Goal: Task Accomplishment & Management: Manage account settings

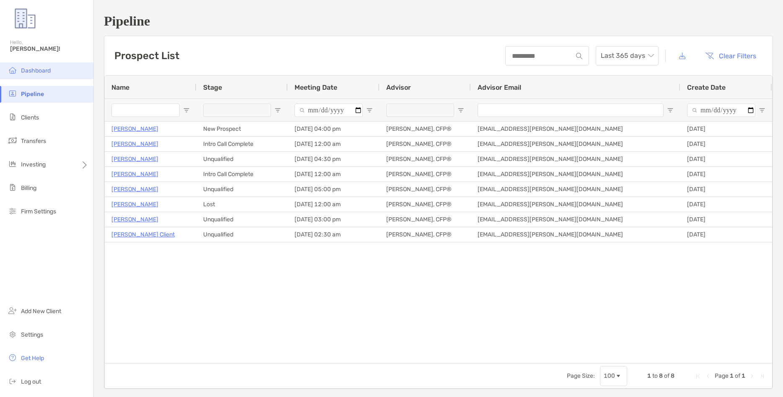
click at [38, 69] on span "Dashboard" at bounding box center [36, 70] width 30 height 7
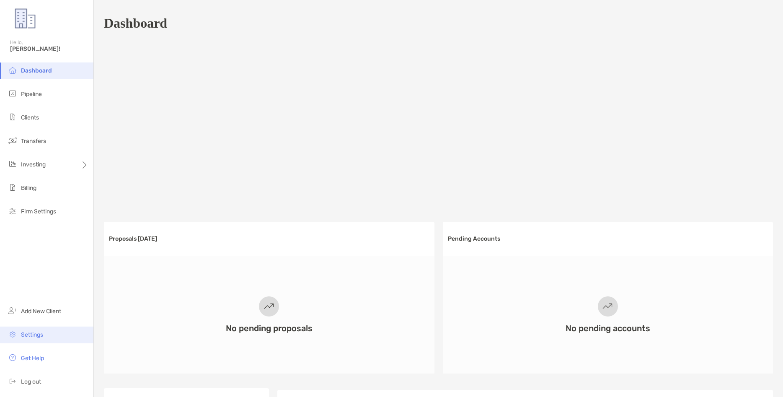
click at [35, 336] on span "Settings" at bounding box center [32, 334] width 22 height 7
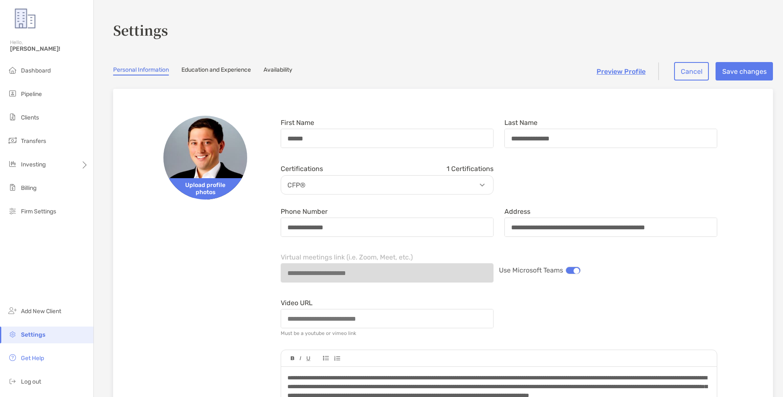
click at [228, 70] on link "Education and Experience" at bounding box center [216, 70] width 70 height 9
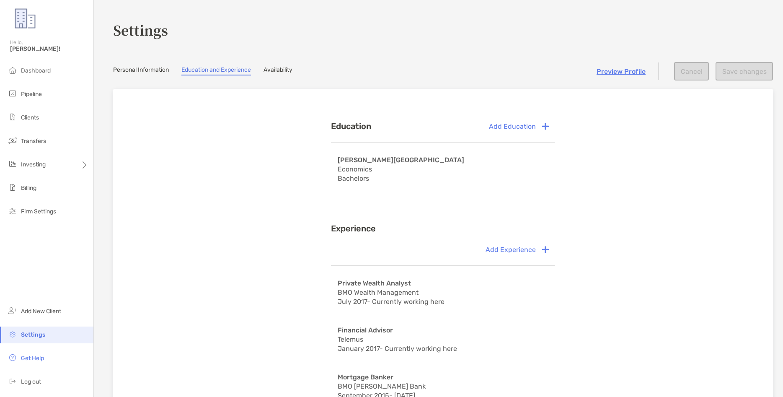
click at [281, 70] on link "Availability" at bounding box center [277, 70] width 29 height 9
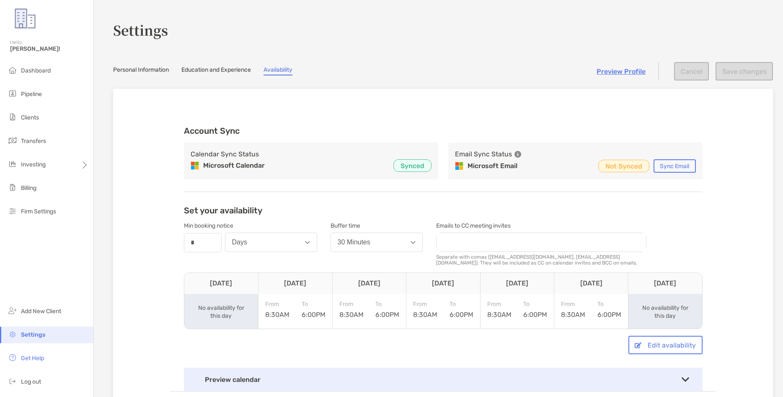
click at [139, 74] on link "Personal Information" at bounding box center [141, 70] width 56 height 9
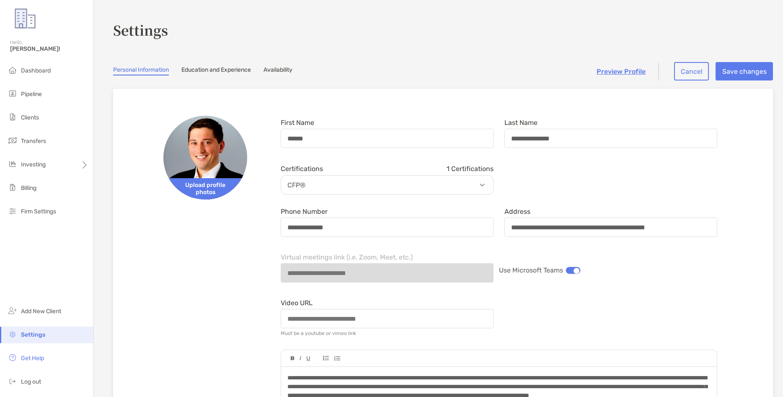
click at [273, 70] on link "Availability" at bounding box center [277, 70] width 29 height 9
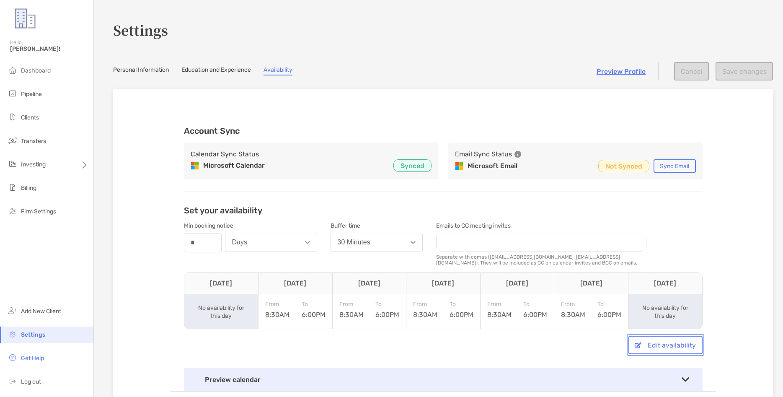
click at [658, 348] on button "Edit availability" at bounding box center [665, 344] width 74 height 18
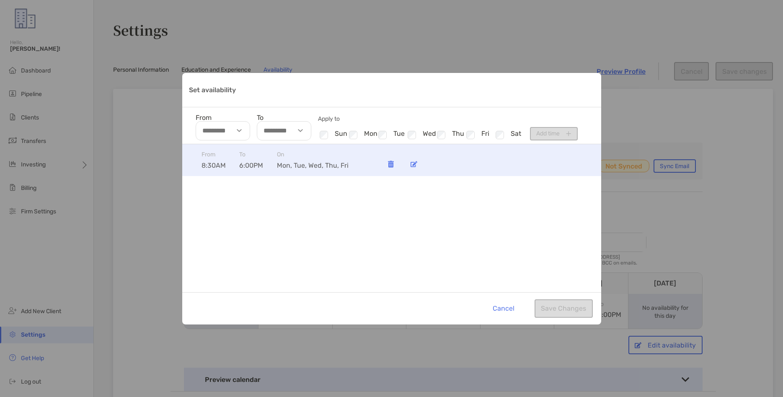
click at [416, 165] on img "Set availability" at bounding box center [413, 164] width 7 height 6
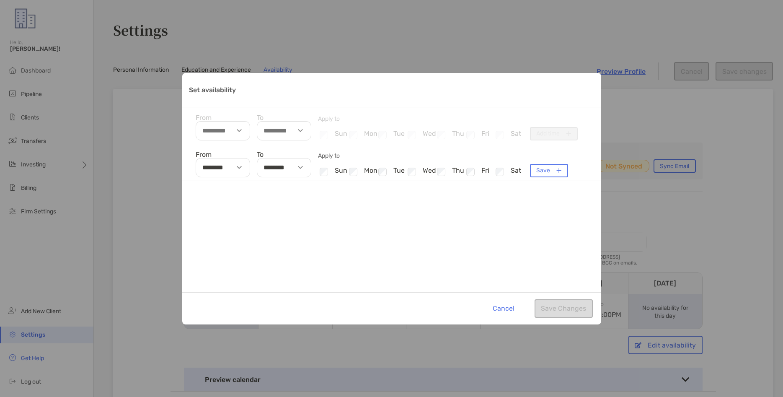
click at [299, 168] on img "Set availability" at bounding box center [300, 167] width 5 height 3
click at [270, 190] on li "08" at bounding box center [269, 186] width 25 height 11
type input "********"
click at [511, 209] on div "From ******** To ******** 01 02 03 04 05 06 07 08 09 10 11 12 00 30 AM PM Apply…" at bounding box center [391, 218] width 419 height 148
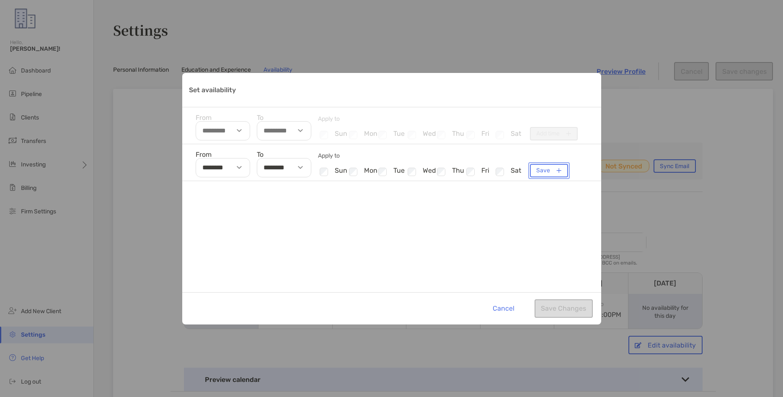
click at [558, 170] on button "Save" at bounding box center [549, 170] width 38 height 13
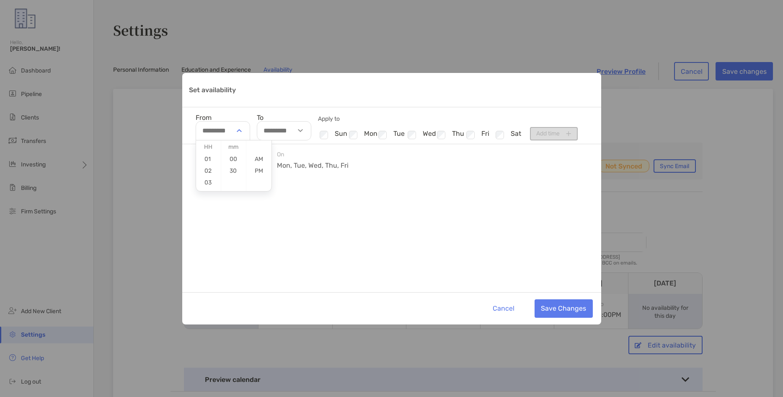
click at [235, 131] on div "Set availability" at bounding box center [240, 130] width 19 height 19
click at [208, 162] on li "09" at bounding box center [208, 161] width 25 height 11
click at [240, 160] on li "00" at bounding box center [233, 159] width 25 height 11
click at [260, 157] on li "AM" at bounding box center [258, 159] width 25 height 11
type input "********"
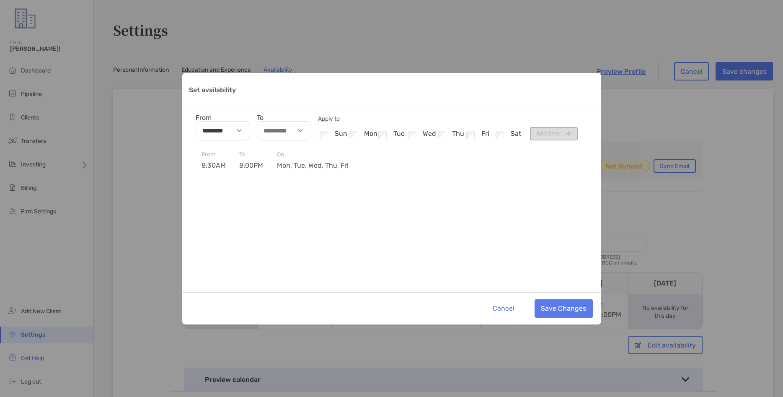
click at [302, 133] on div "Set availability" at bounding box center [301, 130] width 19 height 19
click at [273, 144] on li "04" at bounding box center [269, 148] width 25 height 11
click at [294, 161] on li "00" at bounding box center [294, 159] width 25 height 11
click at [320, 173] on li "PM" at bounding box center [319, 170] width 25 height 11
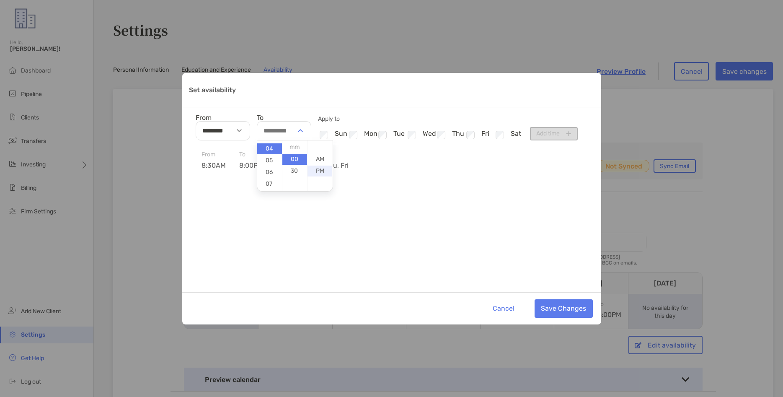
type input "********"
click at [562, 309] on button "Save Changes" at bounding box center [563, 308] width 58 height 18
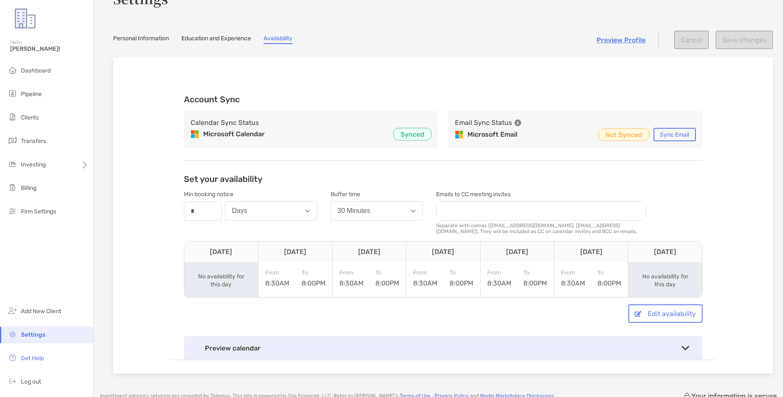
scroll to position [48, 0]
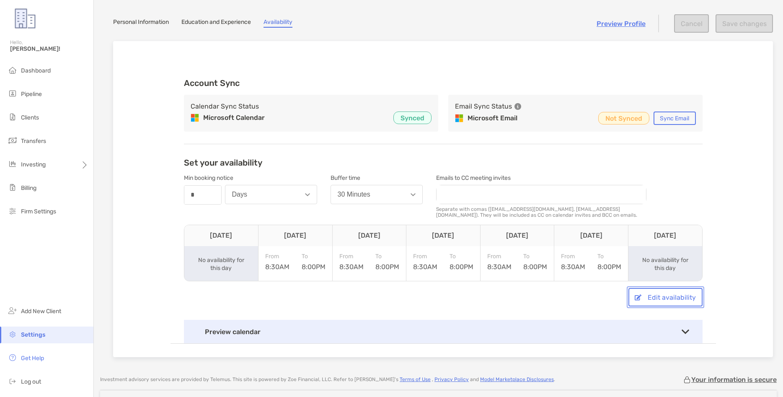
click at [637, 301] on button "Edit availability" at bounding box center [665, 297] width 74 height 18
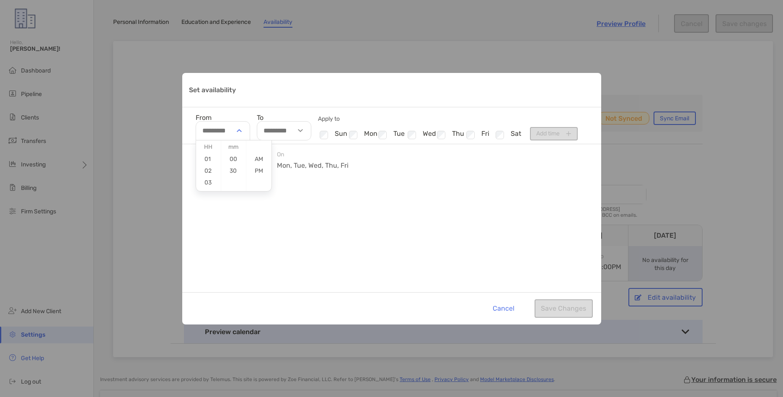
click at [234, 131] on div "Set availability" at bounding box center [240, 130] width 19 height 19
click at [234, 132] on div "Set availability" at bounding box center [240, 130] width 19 height 19
click at [206, 162] on li "09" at bounding box center [208, 161] width 25 height 11
click at [232, 156] on li "00" at bounding box center [233, 159] width 25 height 11
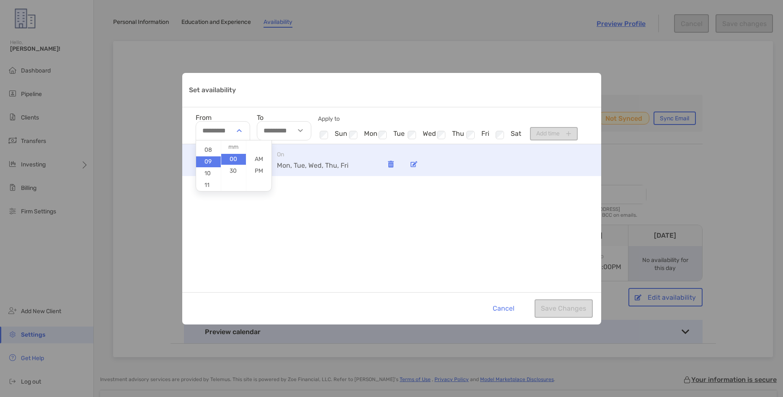
drag, startPoint x: 264, startPoint y: 158, endPoint x: 266, endPoint y: 154, distance: 4.9
click at [265, 158] on li "AM" at bounding box center [258, 159] width 25 height 11
type input "********"
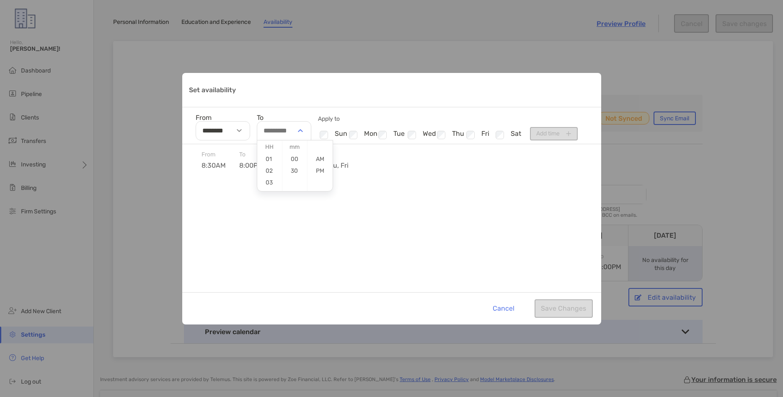
click at [295, 136] on div "Set availability" at bounding box center [301, 130] width 19 height 19
drag, startPoint x: 268, startPoint y: 151, endPoint x: 277, endPoint y: 153, distance: 9.1
click at [268, 150] on li "04" at bounding box center [269, 148] width 25 height 11
click at [295, 161] on li "00" at bounding box center [294, 159] width 25 height 11
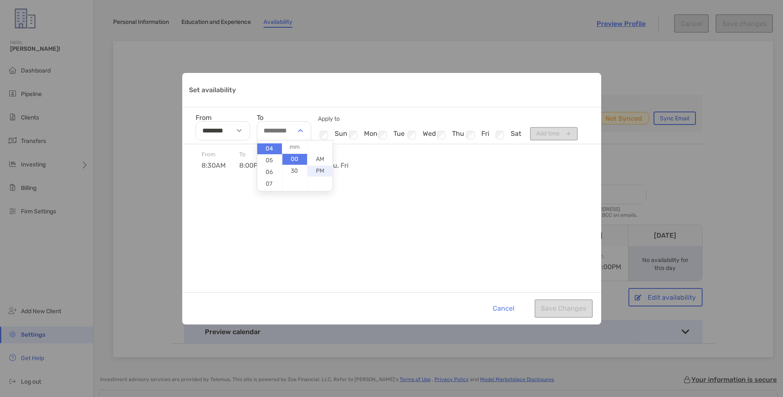
click at [327, 173] on li "PM" at bounding box center [319, 170] width 25 height 11
type input "********"
click at [543, 134] on button "Add time" at bounding box center [554, 133] width 48 height 13
type input "**********"
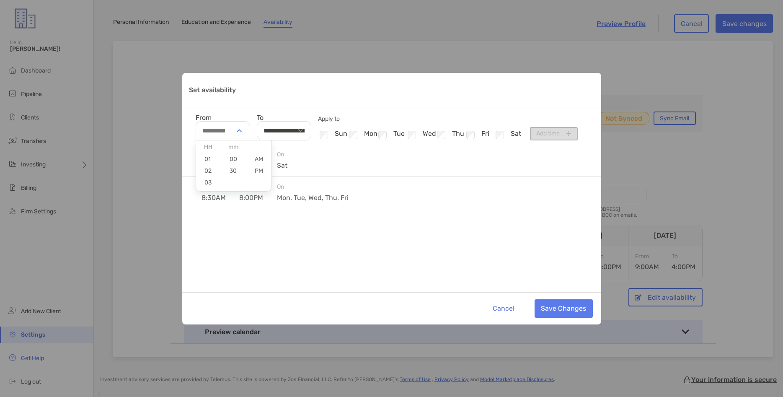
click at [237, 133] on div "Set availability" at bounding box center [240, 130] width 19 height 19
click at [207, 161] on li "09" at bounding box center [208, 161] width 25 height 11
drag, startPoint x: 232, startPoint y: 159, endPoint x: 251, endPoint y: 159, distance: 19.7
click at [232, 159] on li "00" at bounding box center [233, 159] width 25 height 11
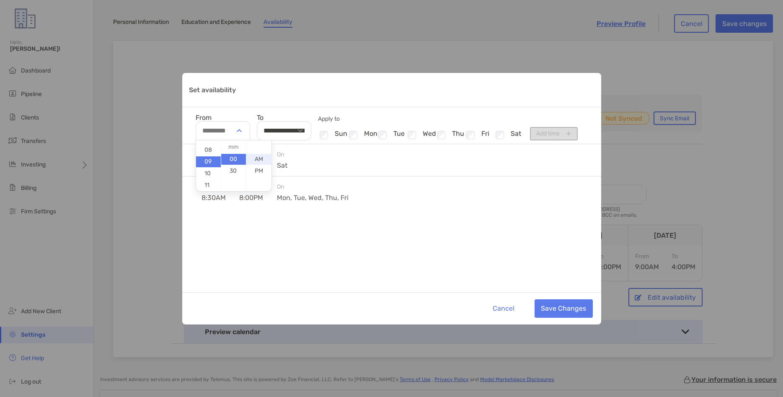
click at [260, 159] on li "AM" at bounding box center [258, 159] width 25 height 11
type input "********"
click at [299, 130] on div "Set availability" at bounding box center [301, 130] width 19 height 19
click at [268, 183] on li "12" at bounding box center [269, 184] width 25 height 11
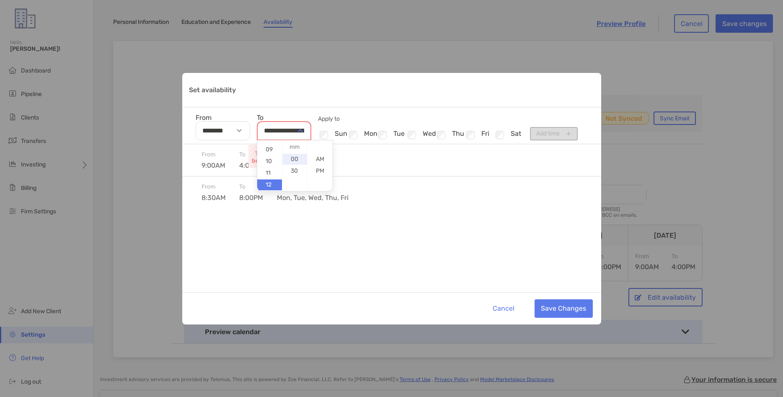
click at [291, 156] on li "00" at bounding box center [294, 159] width 25 height 11
click at [323, 168] on li "PM" at bounding box center [319, 170] width 25 height 11
click at [266, 169] on li "11" at bounding box center [269, 173] width 25 height 11
click at [297, 167] on li "30" at bounding box center [294, 170] width 25 height 11
type input "********"
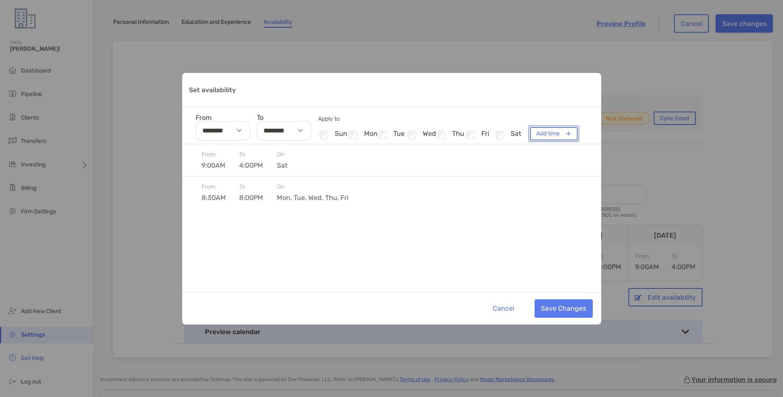
click at [563, 134] on button "Add time" at bounding box center [554, 133] width 48 height 13
type input "**********"
click at [565, 308] on button "Save Changes" at bounding box center [563, 308] width 58 height 18
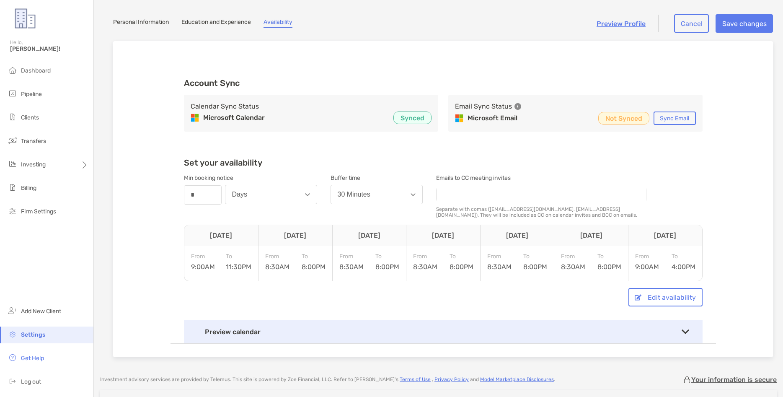
scroll to position [48, 0]
click at [404, 193] on button "30 Minutes" at bounding box center [376, 194] width 92 height 19
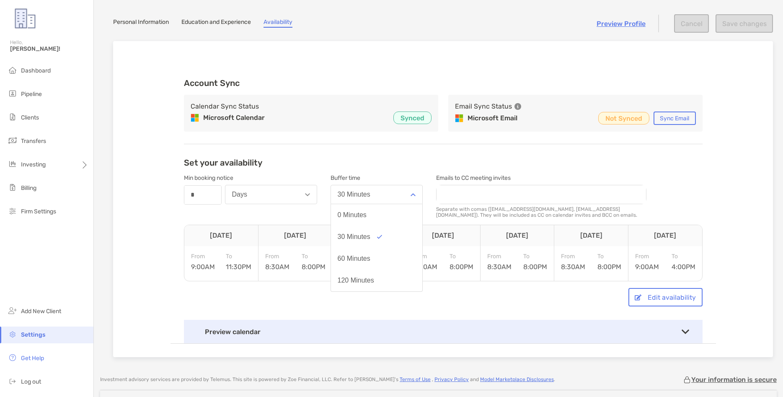
click at [404, 193] on button "30 Minutes" at bounding box center [376, 194] width 92 height 19
click at [282, 196] on button "Days" at bounding box center [271, 194] width 92 height 19
